Goal: Information Seeking & Learning: Learn about a topic

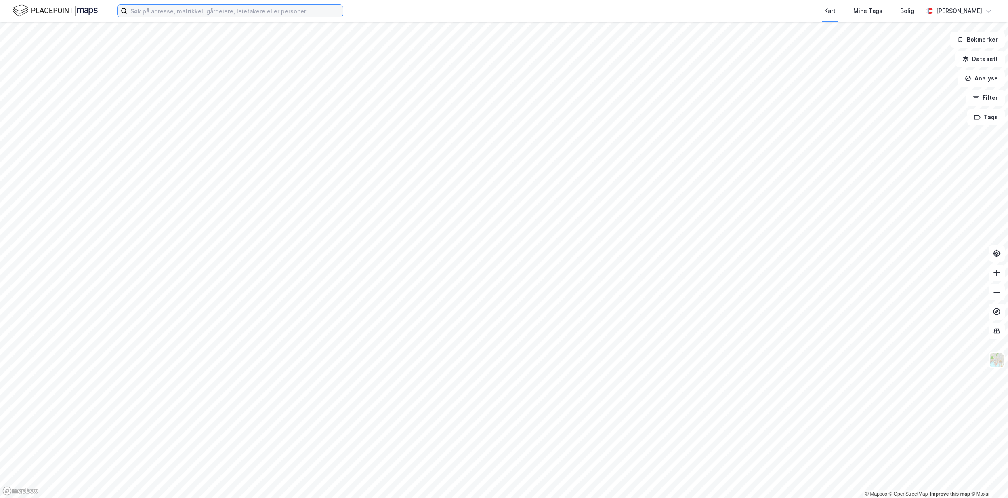
click at [159, 13] on input at bounding box center [235, 11] width 216 height 12
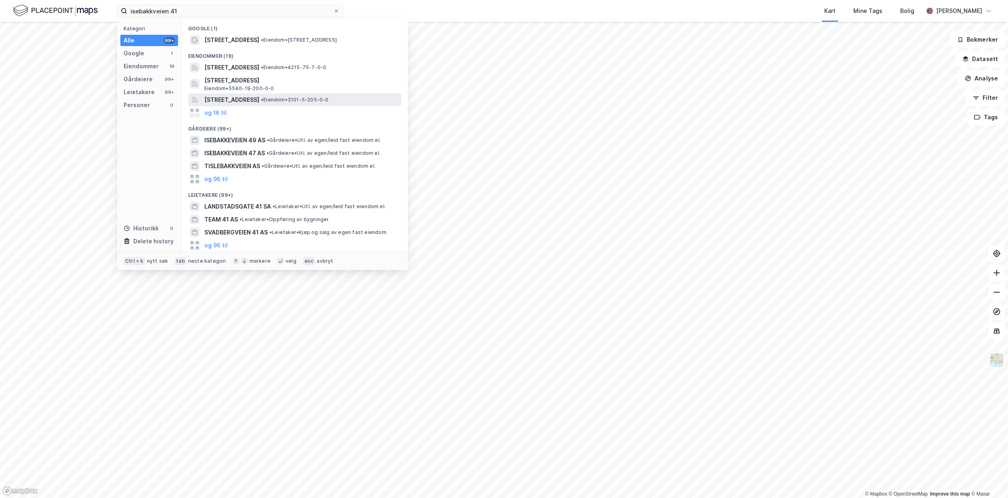
click at [259, 103] on span "[STREET_ADDRESS]" at bounding box center [231, 100] width 55 height 10
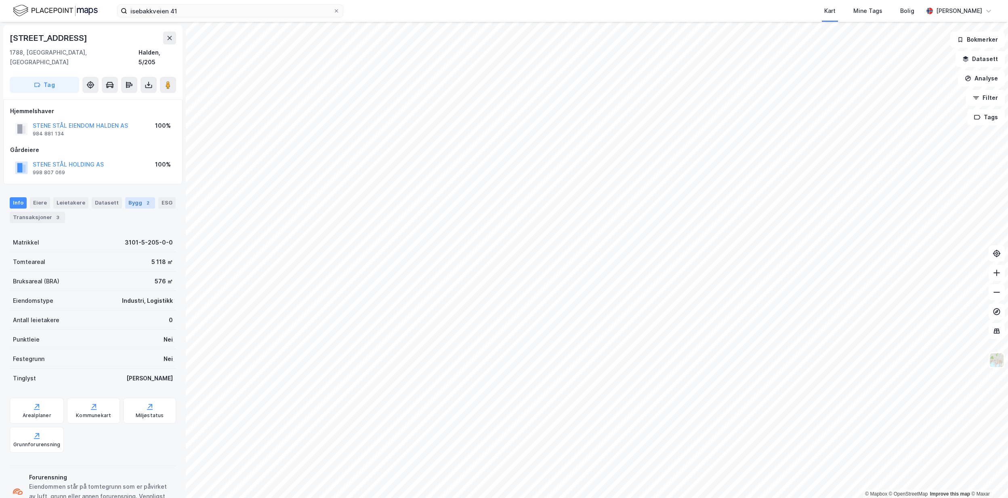
click at [126, 197] on div "Bygg 2" at bounding box center [140, 202] width 30 height 11
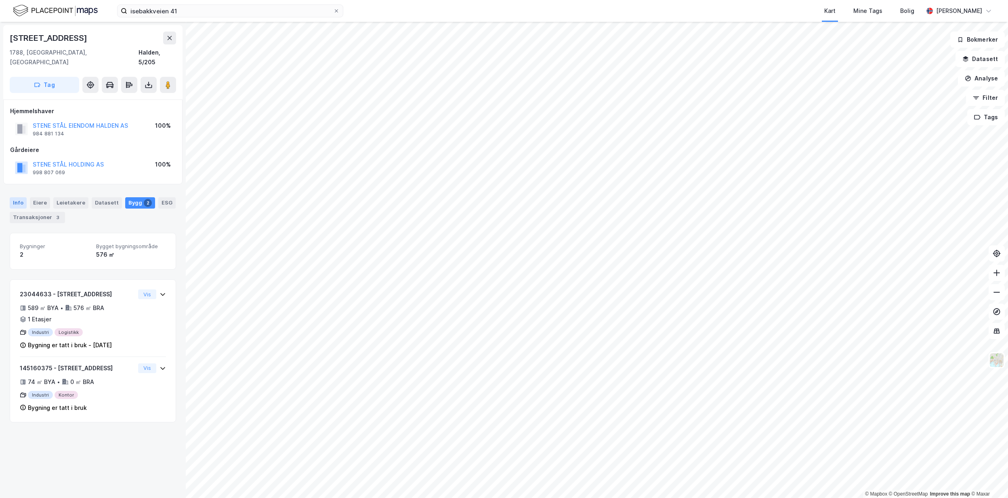
click at [15, 197] on div "Info" at bounding box center [18, 202] width 17 height 11
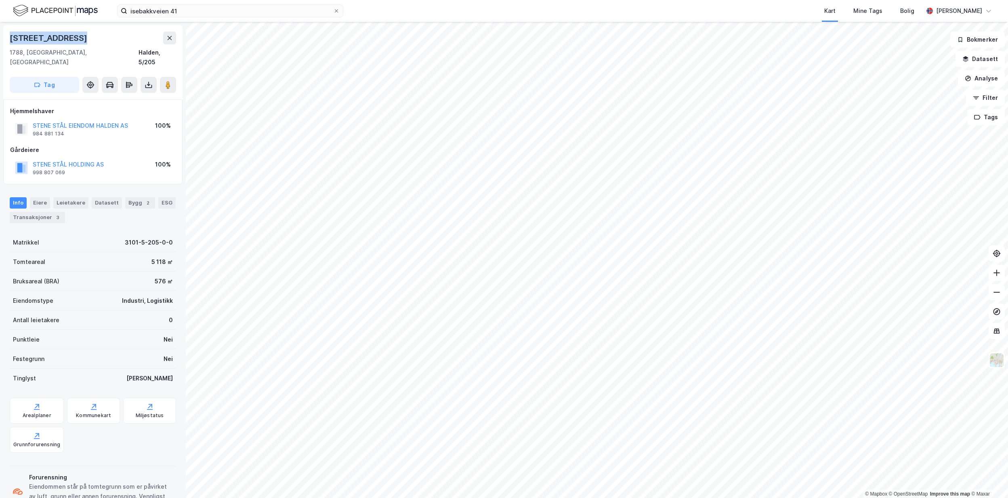
drag, startPoint x: 82, startPoint y: 37, endPoint x: 7, endPoint y: 34, distance: 75.6
click at [7, 34] on div "Isebakkeveien 41 1788, [GEOGRAPHIC_DATA], [GEOGRAPHIC_DATA], 5/205 Tag" at bounding box center [92, 62] width 179 height 74
copy div "[STREET_ADDRESS]"
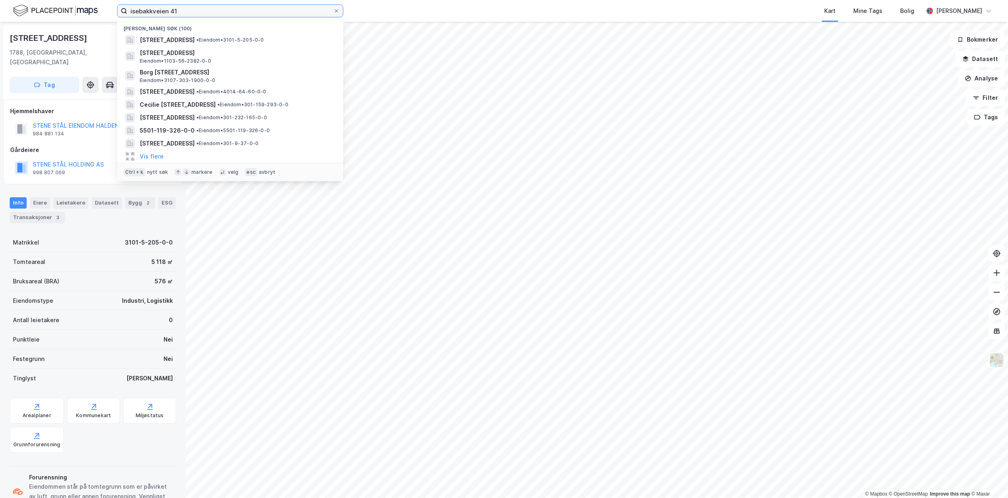
drag, startPoint x: 188, startPoint y: 11, endPoint x: 67, endPoint y: 16, distance: 120.9
click at [67, 16] on div "isebakkveien 41 Nylige søk (100) [STREET_ADDRESS] • Eiendom • 3101-5-205-0-0 [S…" at bounding box center [504, 11] width 1008 height 22
click at [201, 6] on input "isebakkveien 41" at bounding box center [230, 11] width 206 height 12
drag, startPoint x: 201, startPoint y: 6, endPoint x: 99, endPoint y: 7, distance: 101.4
click at [99, 7] on div "isebakkveien 41 Nylige søk (100) [STREET_ADDRESS] • Eiendom • 3101-5-205-0-0 [S…" at bounding box center [504, 11] width 1008 height 22
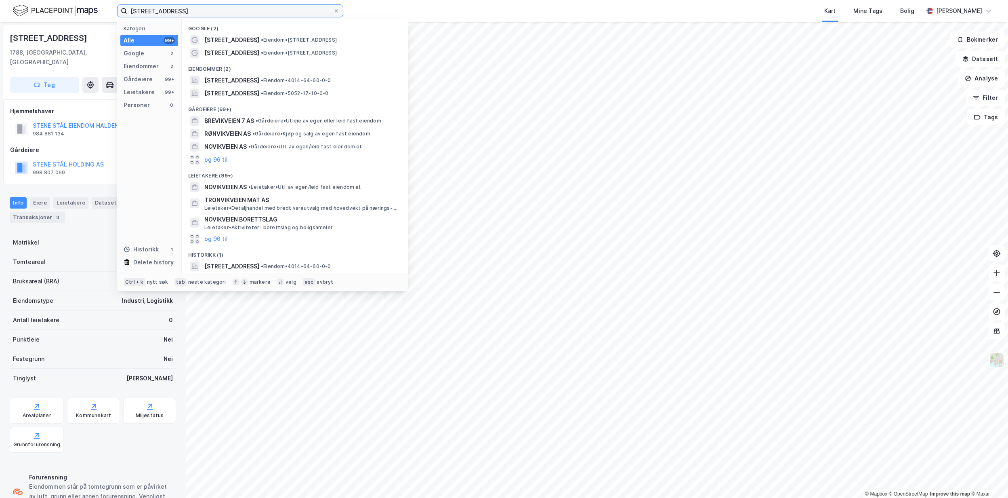
type input "[STREET_ADDRESS]"
click at [291, 73] on div "Eiendommer (2)" at bounding box center [295, 66] width 226 height 15
click at [259, 84] on span "[STREET_ADDRESS]" at bounding box center [231, 81] width 55 height 10
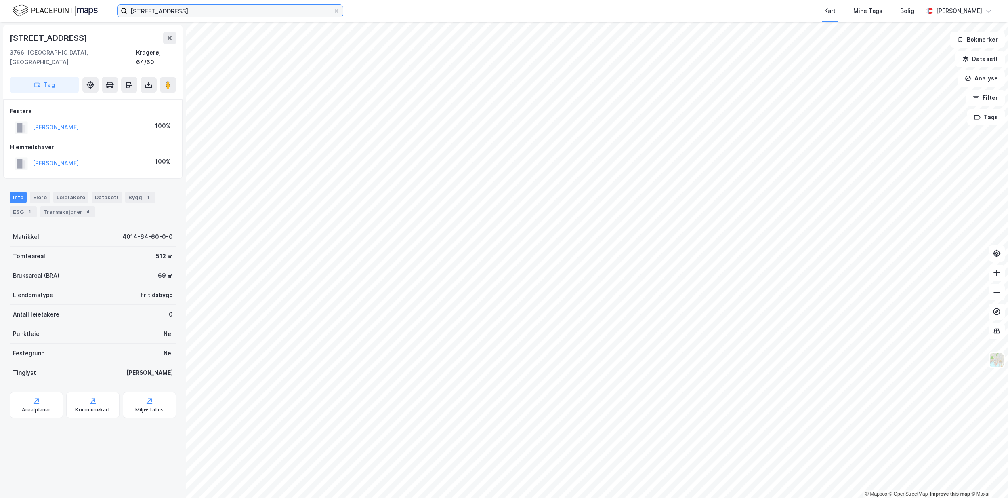
click at [210, 7] on input "[STREET_ADDRESS]" at bounding box center [230, 11] width 206 height 12
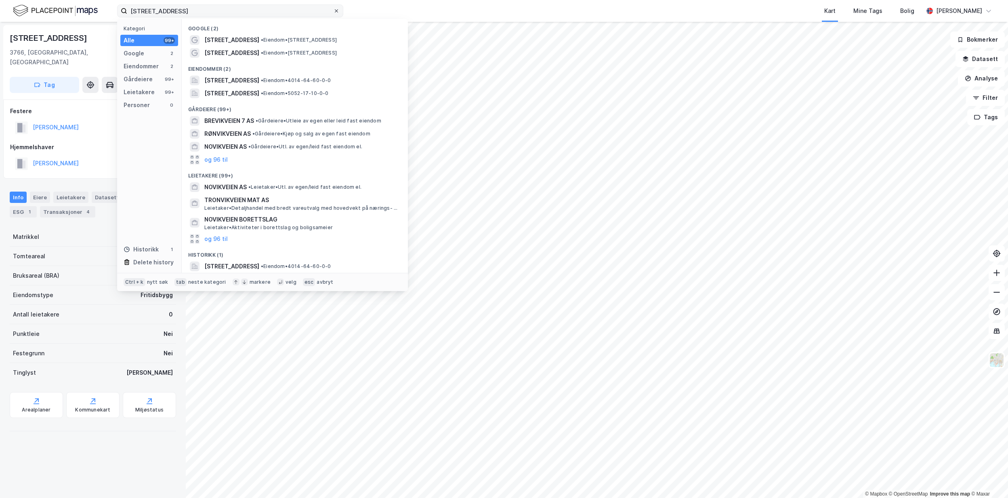
click at [334, 12] on icon at bounding box center [336, 10] width 5 height 5
click at [333, 12] on input "[STREET_ADDRESS]" at bounding box center [230, 11] width 206 height 12
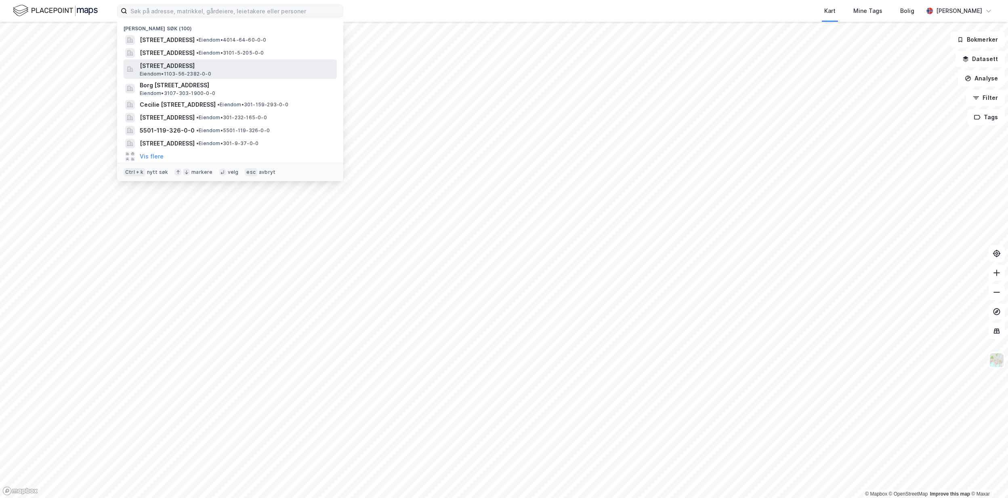
click at [220, 73] on div "[STREET_ADDRESS] Eiendom • 1103-56-2382-0-0" at bounding box center [238, 69] width 196 height 16
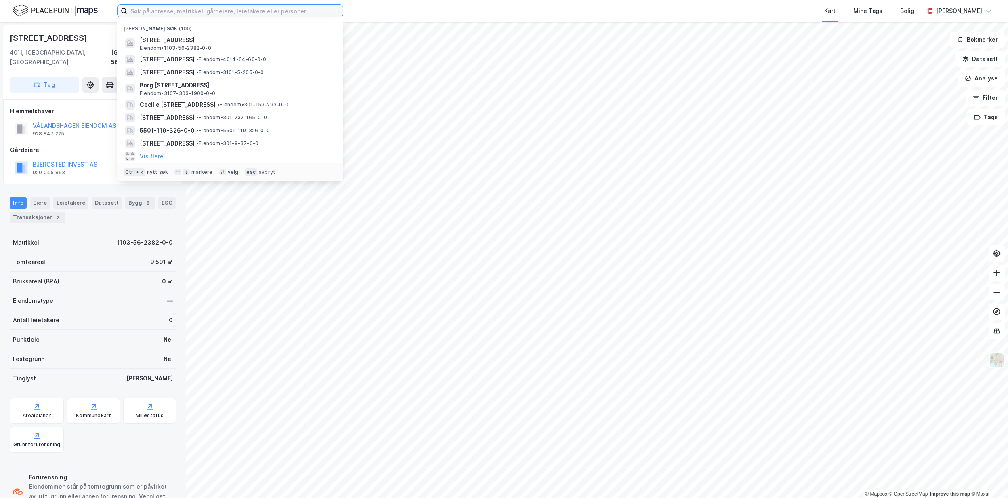
click at [215, 8] on input at bounding box center [235, 11] width 216 height 12
click at [195, 75] on span "[STREET_ADDRESS]" at bounding box center [167, 72] width 55 height 10
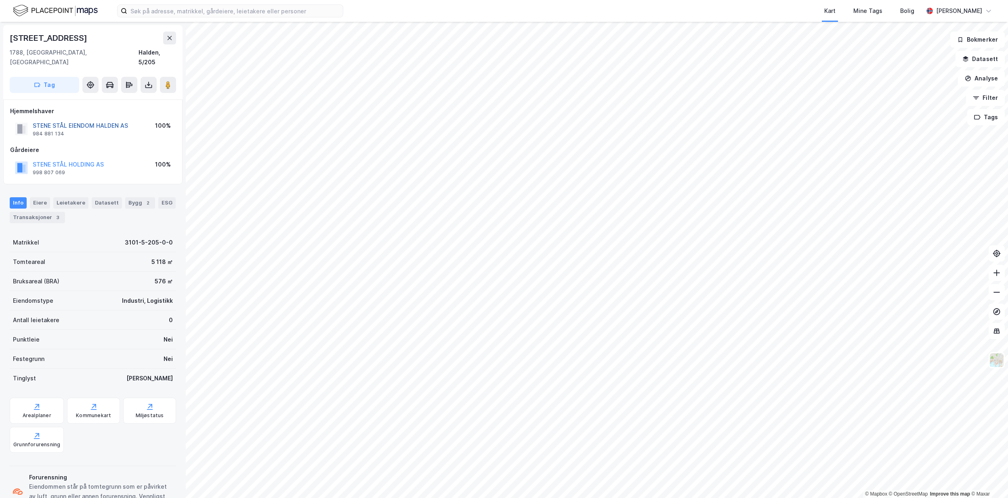
click at [0, 0] on button "STENE STÅL EIENDOM HALDEN AS" at bounding box center [0, 0] width 0 height 0
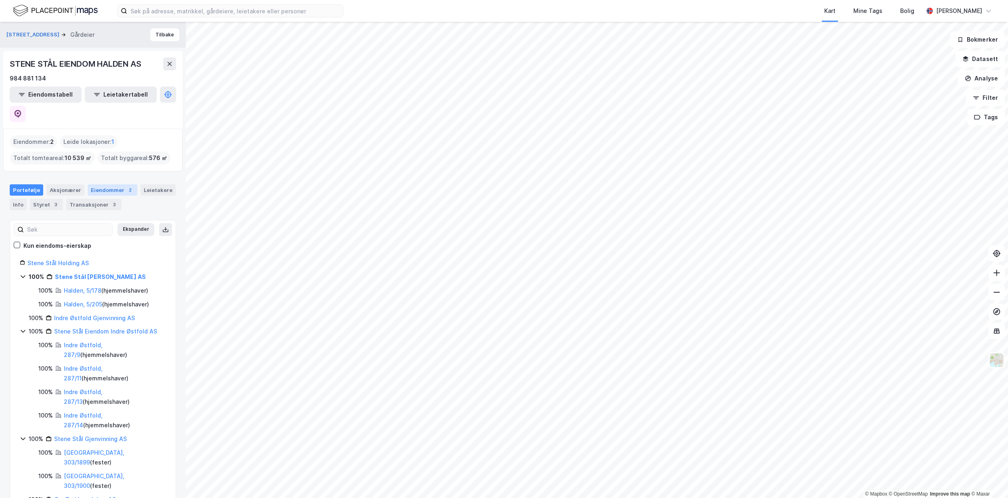
click at [114, 184] on div "Eiendommer 2" at bounding box center [113, 189] width 50 height 11
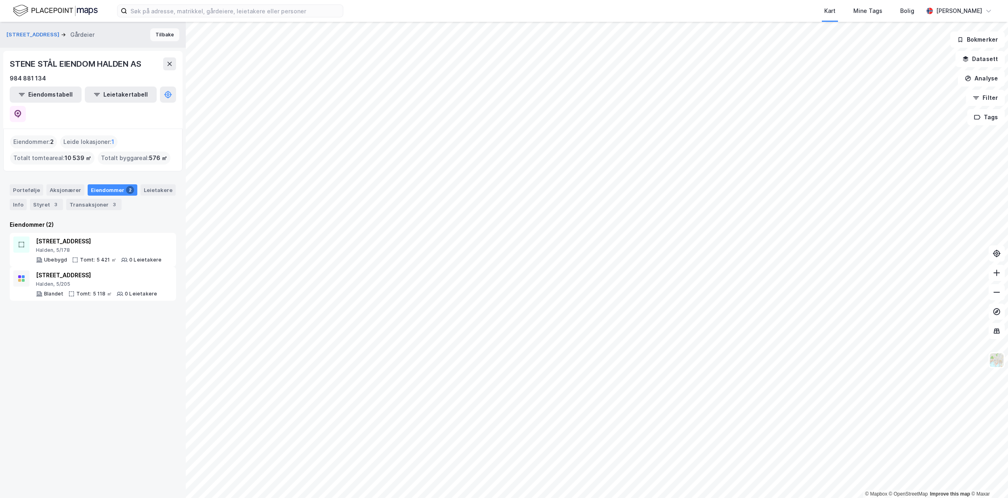
click at [159, 32] on button "Tilbake" at bounding box center [164, 34] width 29 height 13
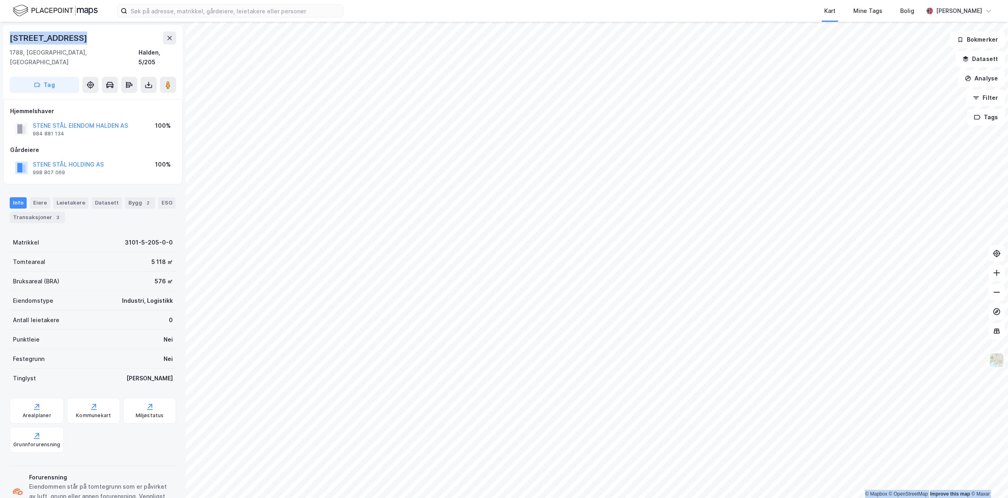
drag, startPoint x: 86, startPoint y: 41, endPoint x: -2, endPoint y: 28, distance: 89.3
click at [0, 28] on html "Kart Mine Tags Bolig [PERSON_NAME] © Mapbox © OpenStreetMap Improve this map © …" at bounding box center [504, 249] width 1008 height 498
click at [991, 73] on button "Analyse" at bounding box center [981, 78] width 47 height 16
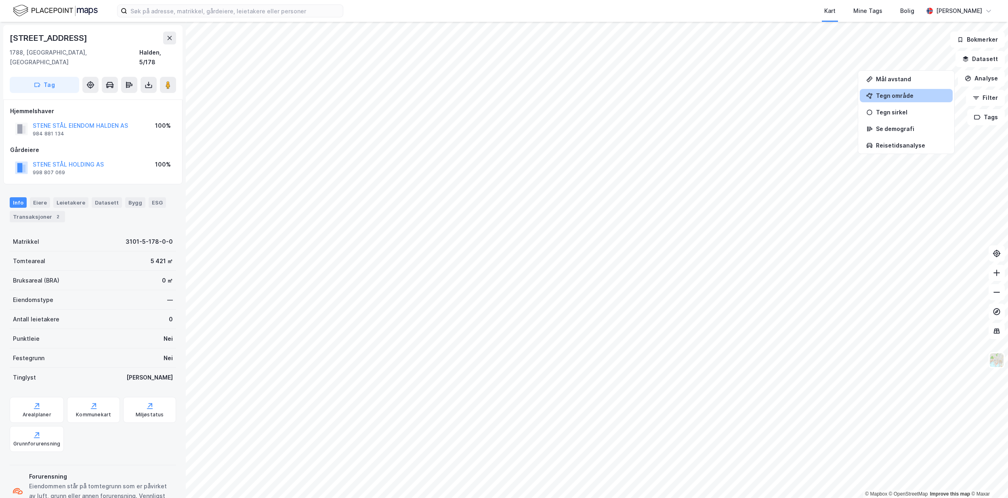
click at [897, 96] on div "Tegn område" at bounding box center [911, 95] width 70 height 7
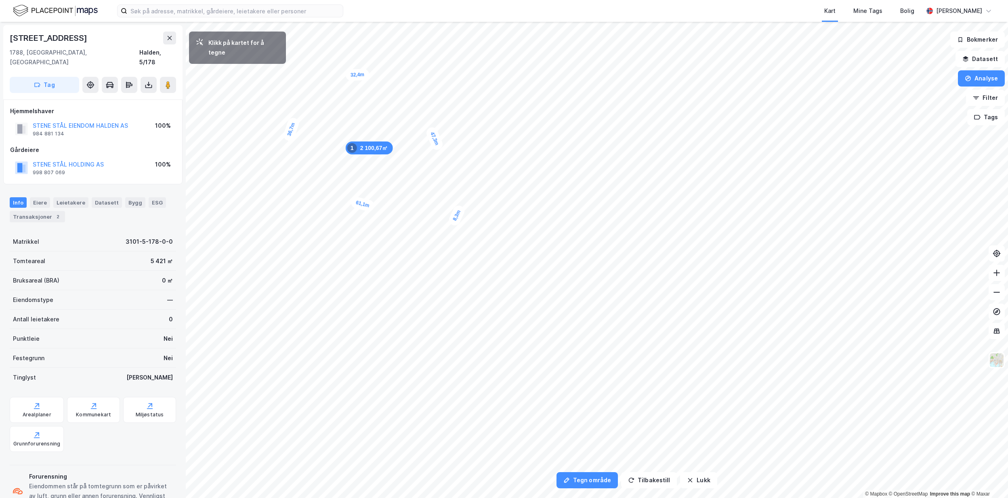
click at [461, 208] on div "8,3m" at bounding box center [456, 215] width 19 height 23
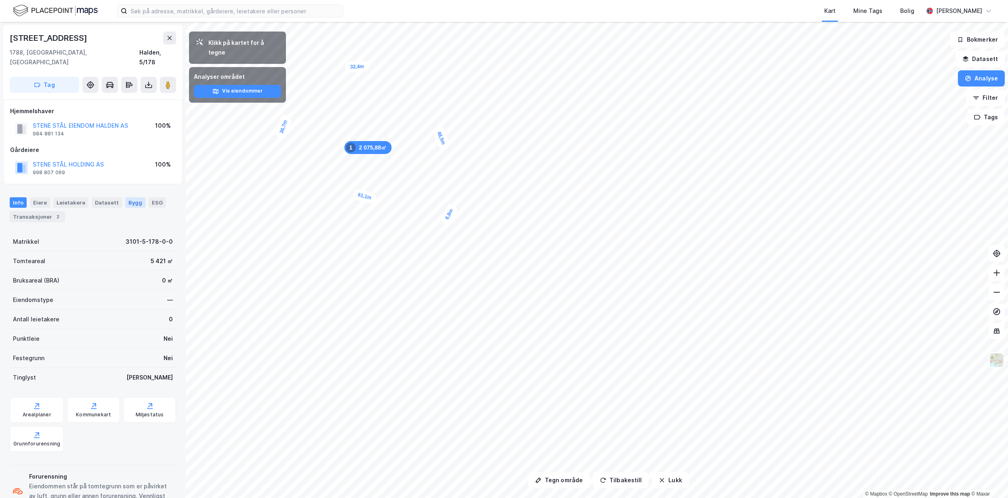
click at [131, 197] on div "Bygg" at bounding box center [135, 202] width 20 height 11
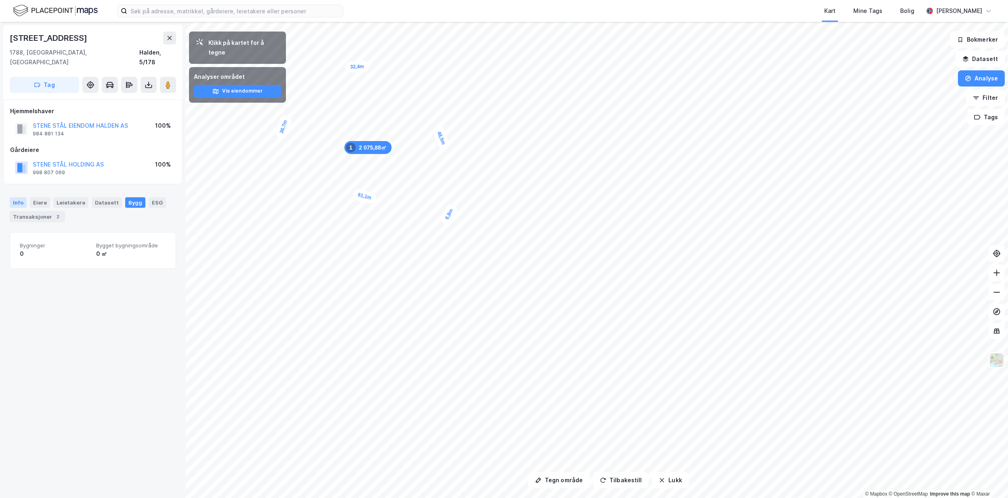
click at [14, 197] on div "Info" at bounding box center [18, 202] width 17 height 11
